Goal: Transaction & Acquisition: Register for event/course

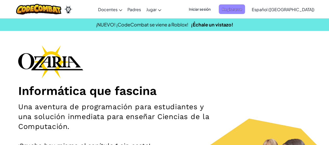
click at [234, 10] on span "Registrarse" at bounding box center [231, 9] width 26 height 10
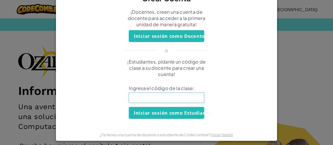
scroll to position [8, 0]
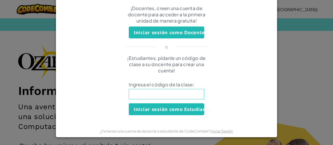
click at [166, 97] on input at bounding box center [166, 94] width 75 height 10
type input "RideTurnFoot"
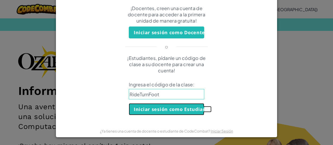
click at [168, 106] on button "Iniciar sesión como Estudiante" at bounding box center [166, 109] width 75 height 12
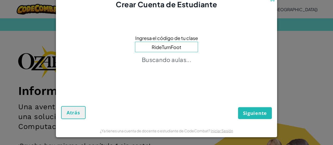
scroll to position [3, 0]
click at [198, 48] on div "Ingresa el código de tu clase RideTurnFoot Buscando aulas..." at bounding box center [166, 51] width 210 height 72
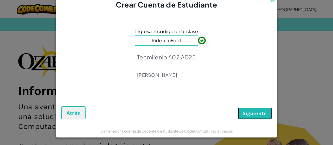
click at [248, 114] on span "Siguiente" at bounding box center [255, 113] width 24 height 6
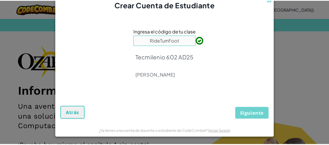
scroll to position [0, 0]
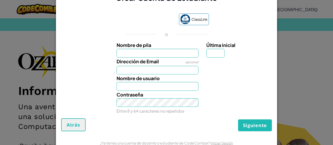
click at [165, 56] on input "Nombre de pila" at bounding box center [157, 53] width 82 height 9
type input "[PERSON_NAME]"
click at [155, 69] on input "Dirección de Email" at bounding box center [157, 70] width 82 height 9
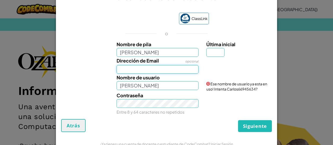
type input "[EMAIL_ADDRESS][DOMAIN_NAME]"
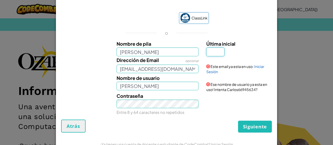
click at [212, 49] on input "Última inicial" at bounding box center [215, 52] width 18 height 9
type input "D"
type input "CarlosD"
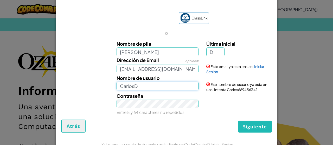
click at [147, 87] on input "CarlosD" at bounding box center [157, 86] width 82 height 9
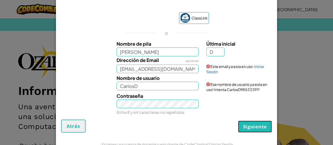
click at [244, 126] on span "Siguiente" at bounding box center [255, 127] width 24 height 6
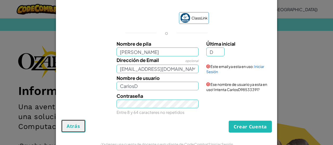
click at [61, 128] on button "Atrás" at bounding box center [73, 126] width 24 height 13
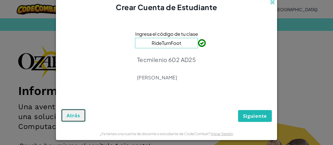
click at [76, 110] on button "Atrás" at bounding box center [73, 115] width 24 height 13
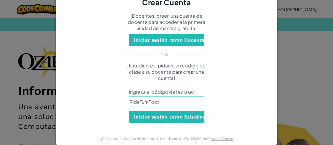
click at [121, 92] on div "¡Estudiantes, pídanle un código de clase a su docente para crear una cuenta! In…" at bounding box center [166, 93] width 210 height 60
click at [284, 20] on div "Crear Cuenta ¡Docentes, creen una cuenta de docente para acceder a la primera u…" at bounding box center [166, 72] width 333 height 145
click at [272, 59] on form "¡Docentes, creen una cuenta de docente para acceder a la primera unidad de mane…" at bounding box center [166, 70] width 221 height 124
click at [101, 35] on div "Iniciar sesión como Docente" at bounding box center [166, 40] width 218 height 12
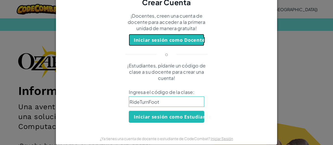
click at [136, 38] on button "Iniciar sesión como Docente" at bounding box center [166, 40] width 75 height 12
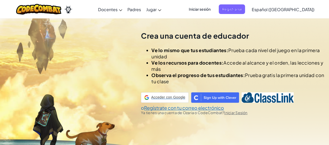
scroll to position [18, 0]
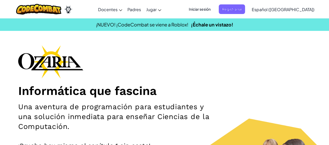
click at [213, 10] on span "Iniciar sesión" at bounding box center [199, 9] width 28 height 10
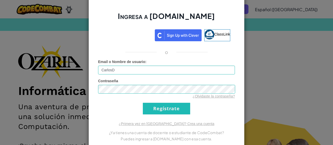
click at [178, 78] on form "Email o Nombre de usuario : [PERSON_NAME] ¿Olvidaste la contraseña? Regístrate" at bounding box center [166, 86] width 137 height 55
click at [166, 104] on input "Regístrate" at bounding box center [166, 109] width 47 height 12
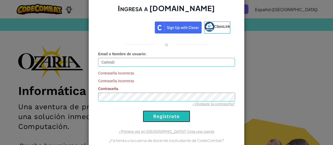
click at [166, 112] on input "Regístrate" at bounding box center [166, 117] width 47 height 12
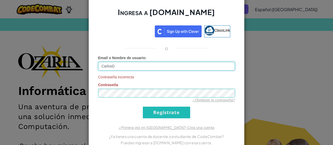
type input "CarlosD708"
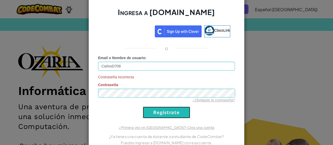
click at [162, 114] on input "Regístrate" at bounding box center [166, 113] width 47 height 12
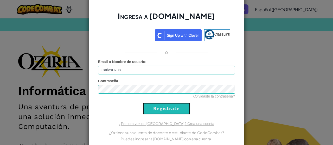
click at [160, 108] on input "Regístrate" at bounding box center [166, 109] width 47 height 12
